Goal: Share content: Share content

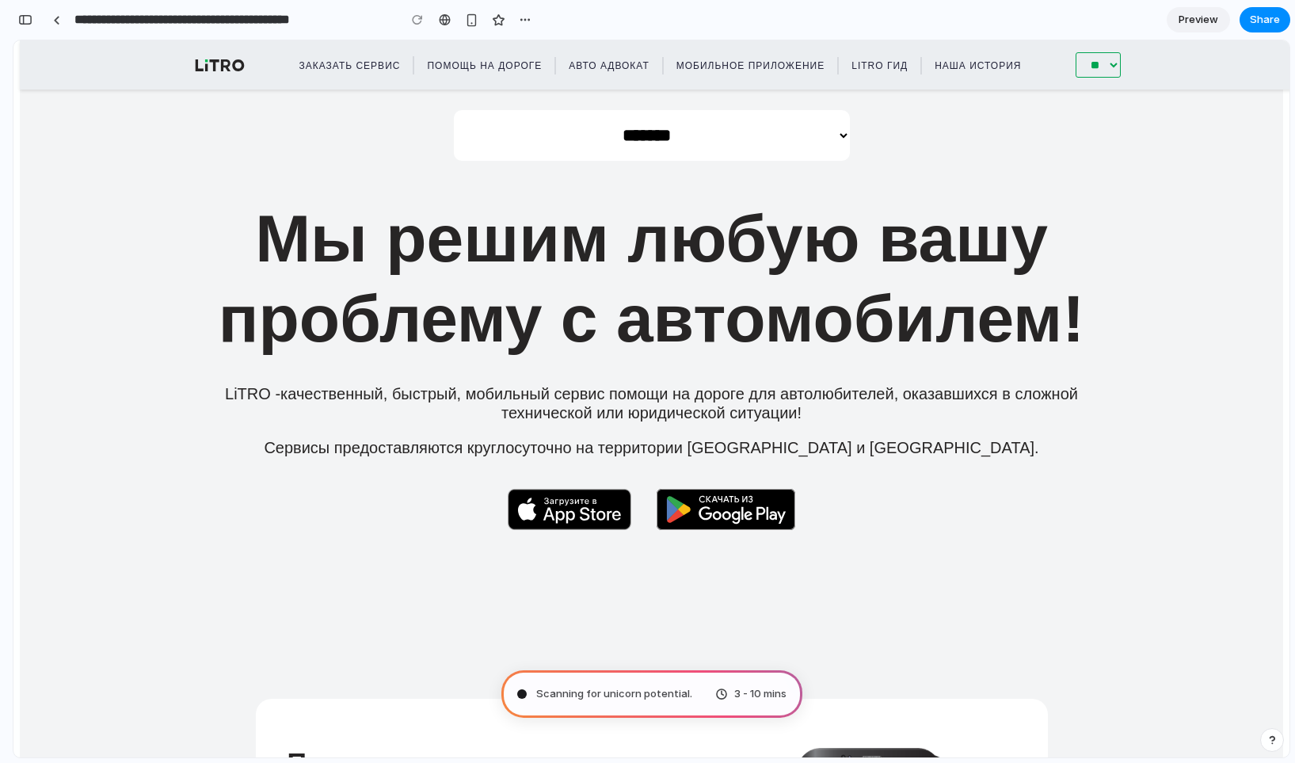
click at [550, 689] on span "Scanning for unicorn potential ." at bounding box center [614, 694] width 156 height 16
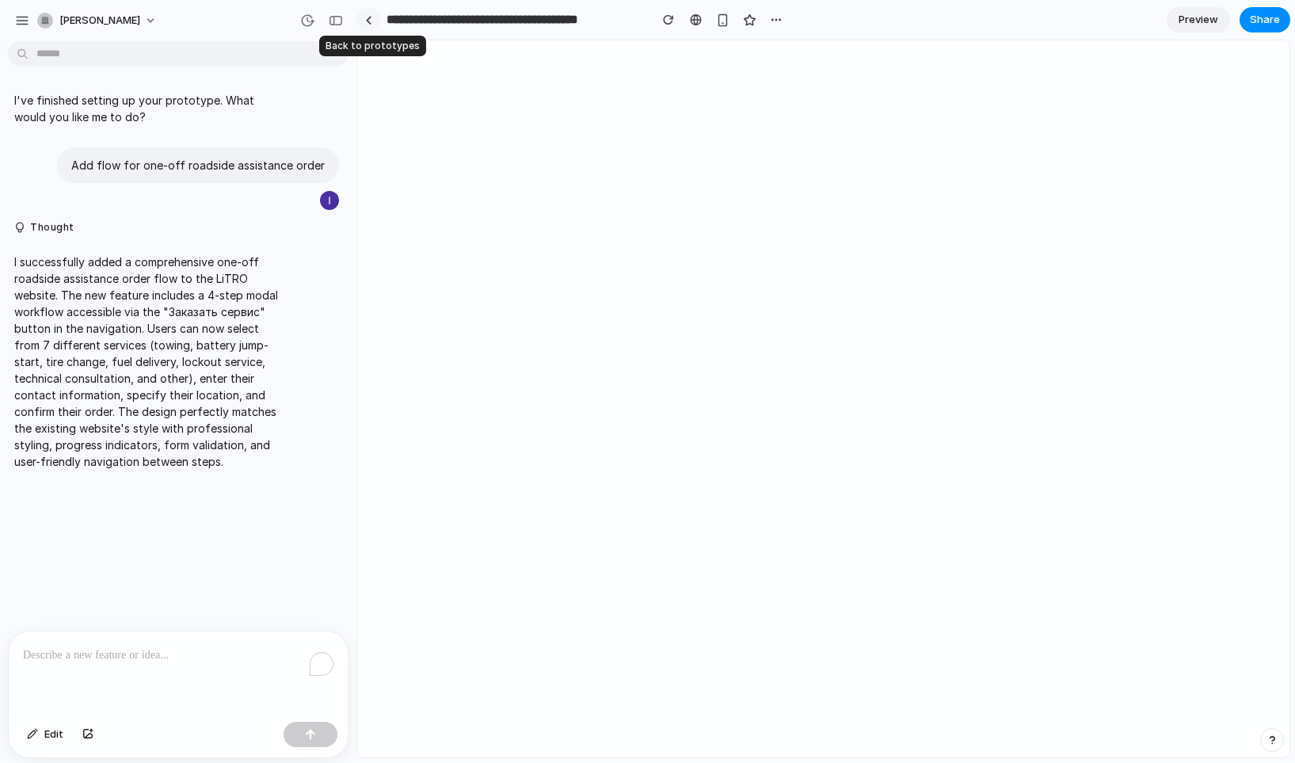
click at [368, 21] on div at bounding box center [368, 20] width 7 height 9
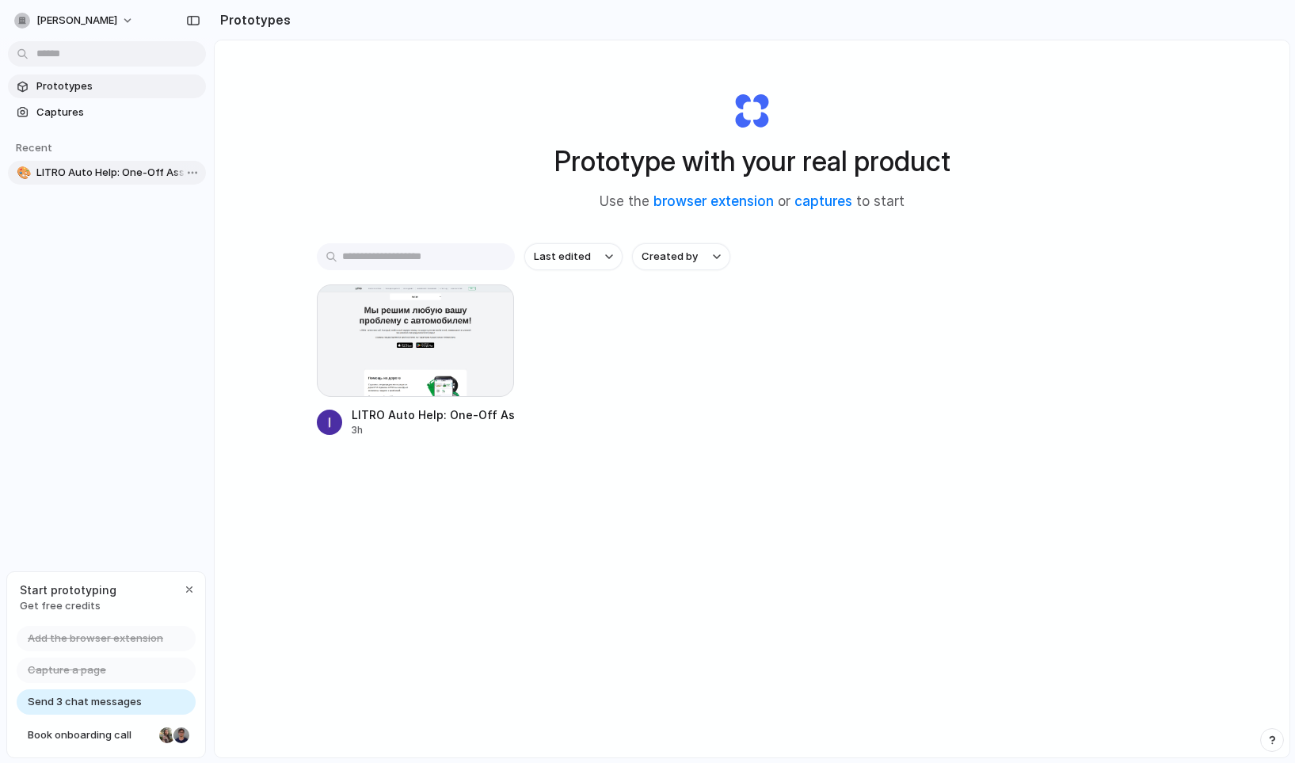
click at [119, 175] on span "LITRO Auto Help: One-Off Assistance Flow" at bounding box center [117, 173] width 163 height 16
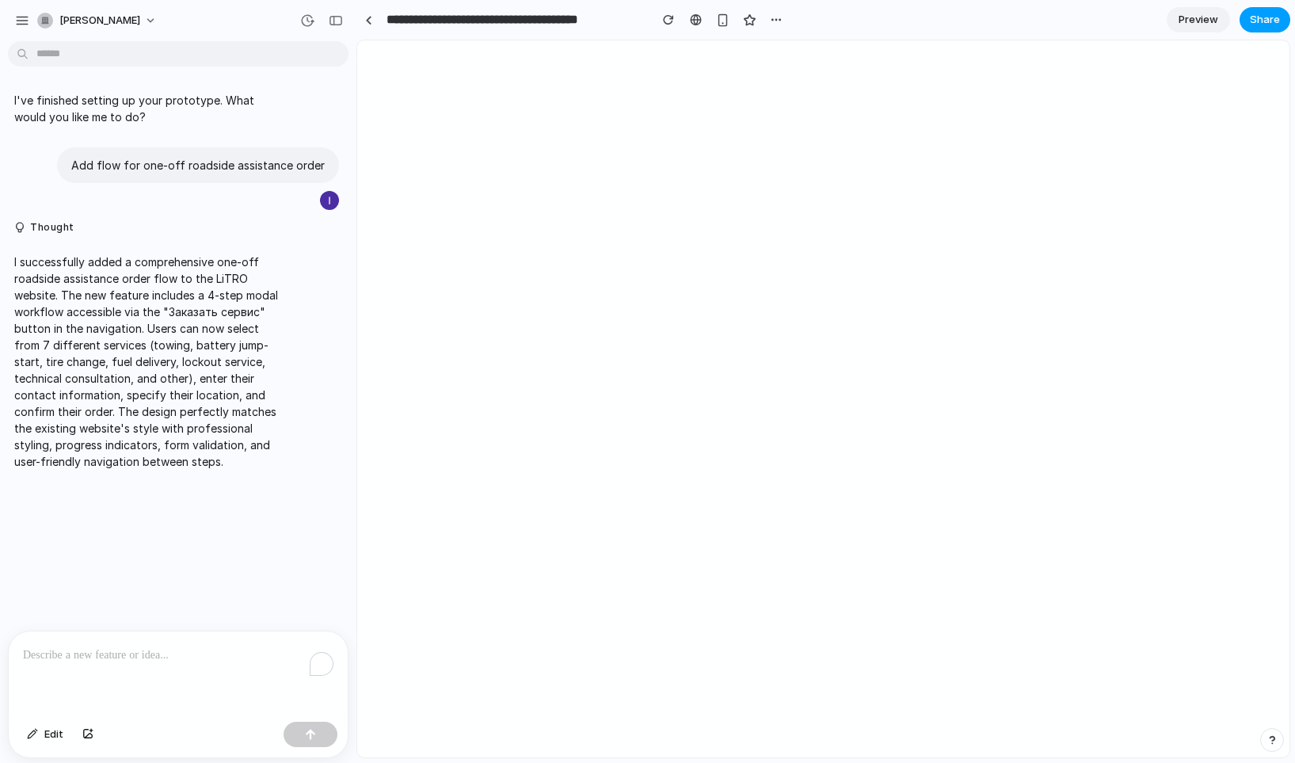
click at [1253, 18] on span "Share" at bounding box center [1265, 20] width 30 height 16
click at [925, 300] on div "Share ' LITRO Auto Help: One-Off Assistance Flow ' Ivan Gorokhov Creator Anyone…" at bounding box center [647, 381] width 1295 height 763
click at [1268, 18] on span "Share" at bounding box center [1265, 20] width 30 height 16
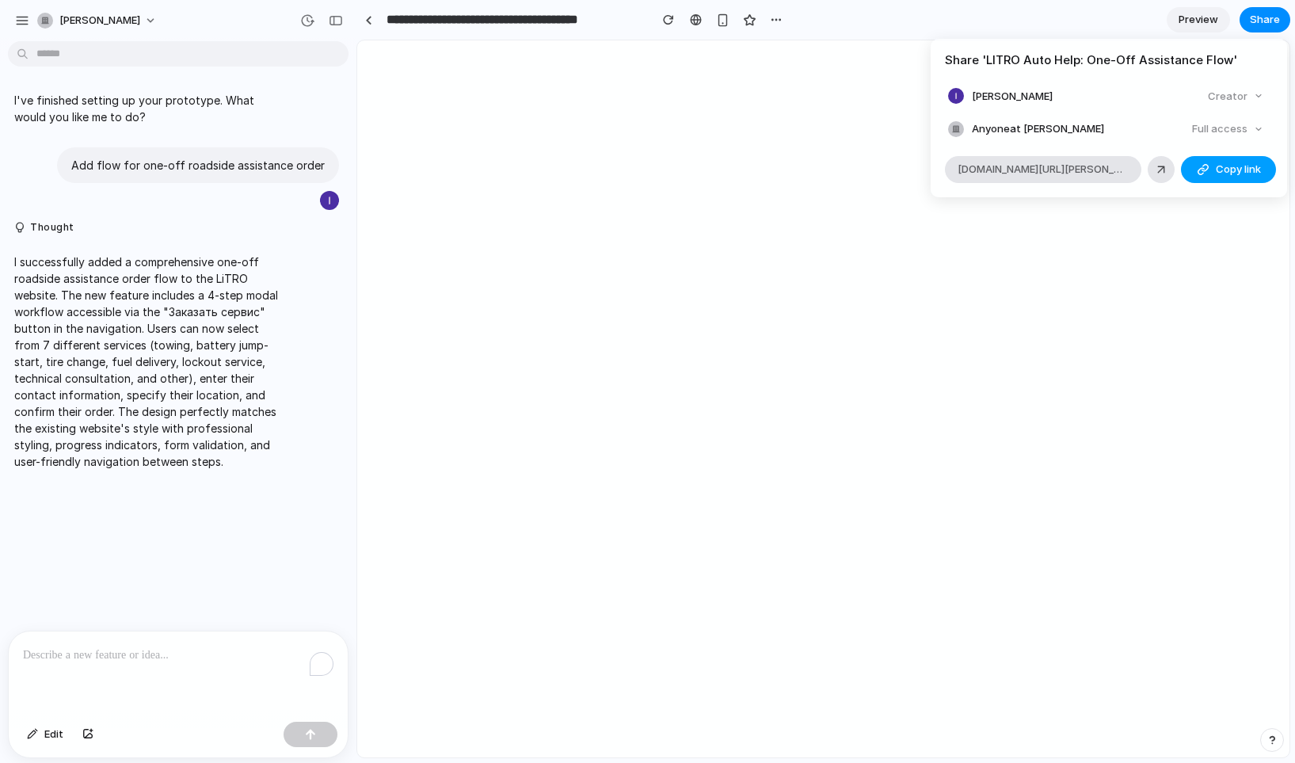
click at [1221, 167] on span "Copy link" at bounding box center [1238, 170] width 45 height 16
click at [1241, 177] on button "Copy link" at bounding box center [1228, 169] width 95 height 27
